Goal: Entertainment & Leisure: Consume media (video, audio)

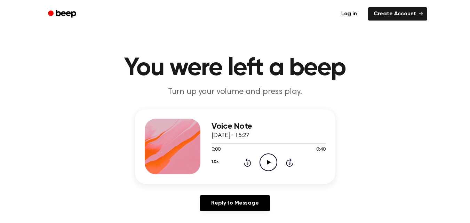
click at [263, 162] on icon "Play Audio" at bounding box center [269, 162] width 18 height 18
click at [248, 163] on icon at bounding box center [248, 163] width 2 height 3
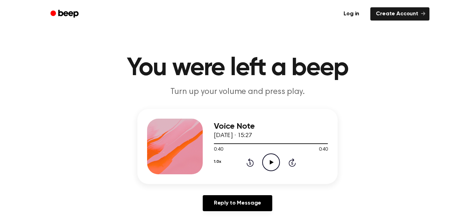
click at [218, 160] on button "1.0x" at bounding box center [217, 162] width 7 height 12
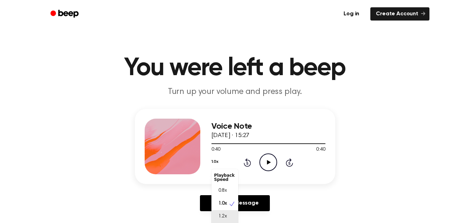
click at [219, 211] on div "1.2x" at bounding box center [225, 216] width 27 height 13
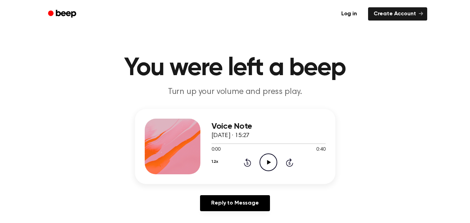
click at [262, 167] on icon "Play Audio" at bounding box center [269, 162] width 18 height 18
